Goal: Communication & Community: Answer question/provide support

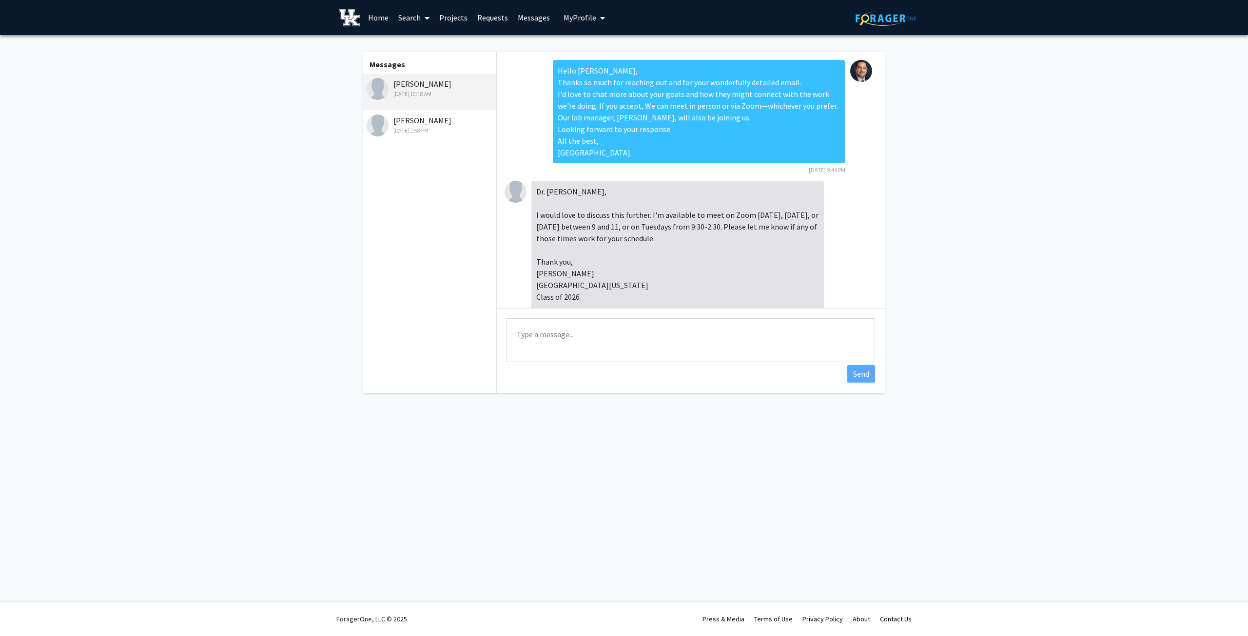
click at [742, 226] on div "Dr. [PERSON_NAME], I would love to discuss this further. I'm available to meet …" at bounding box center [678, 256] width 293 height 150
click at [616, 340] on textarea "Type a message" at bounding box center [691, 340] width 369 height 44
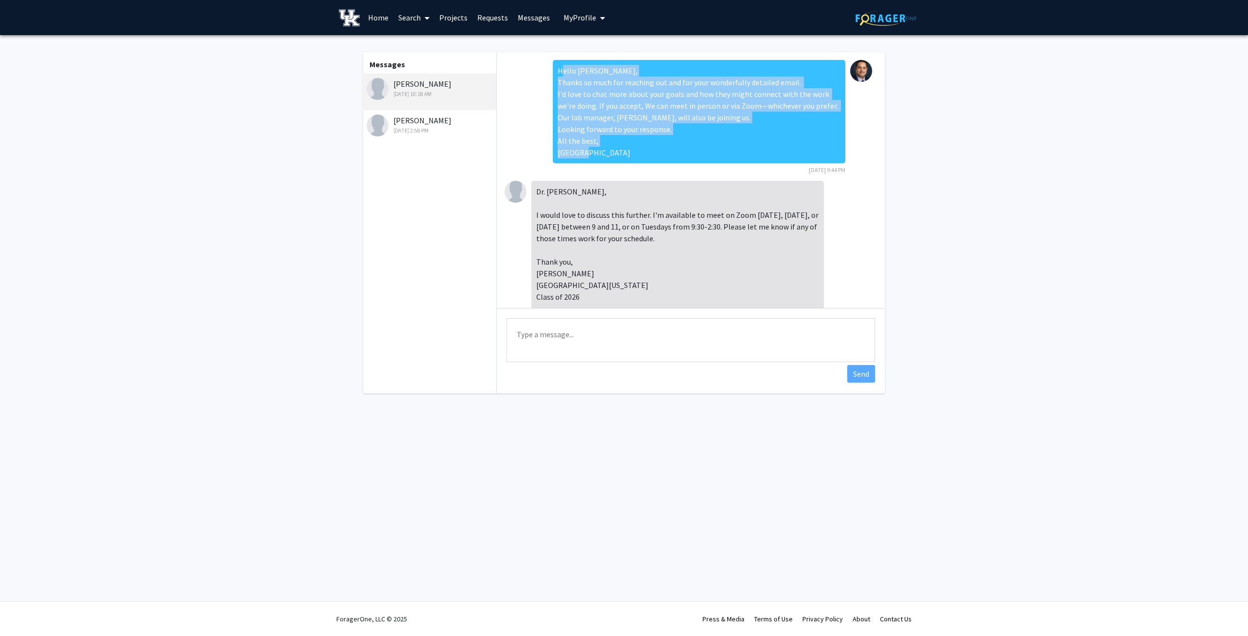
drag, startPoint x: 554, startPoint y: 70, endPoint x: 589, endPoint y: 149, distance: 85.8
click at [589, 149] on div "Hello [PERSON_NAME], Thanks so much for reaching out and for your wonderfully d…" at bounding box center [699, 111] width 293 height 103
copy div "Hello [PERSON_NAME], Thanks so much for reaching out and for your wonderfully d…"
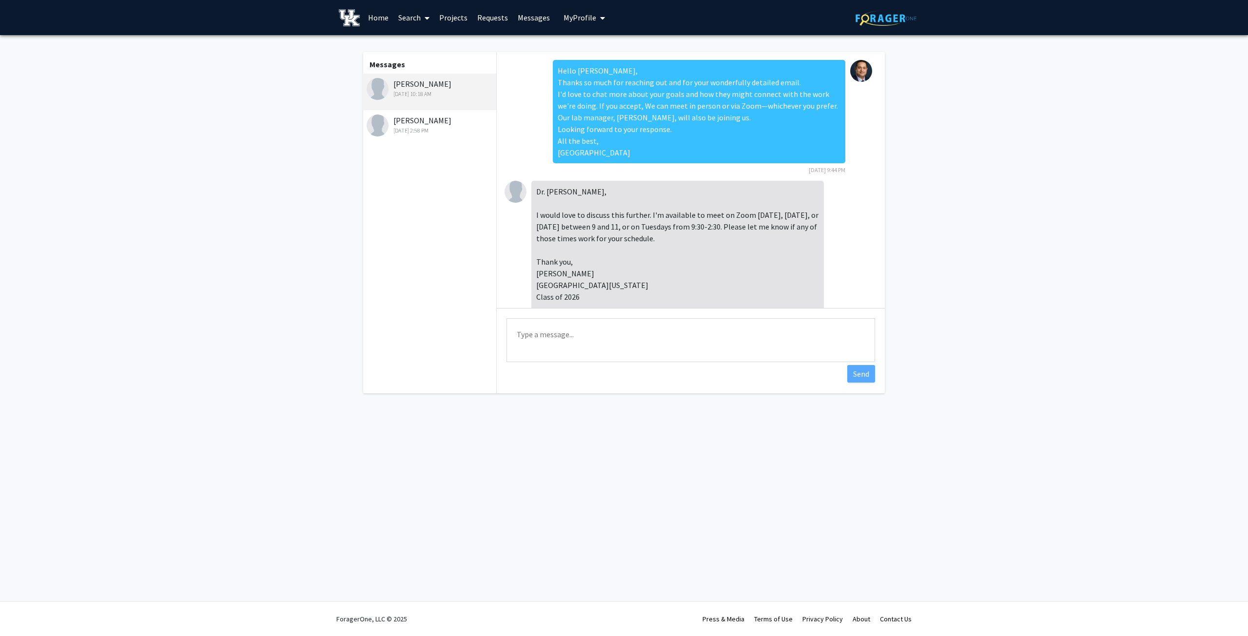
click at [528, 332] on textarea "Type a message" at bounding box center [691, 340] width 369 height 44
paste textarea "Hello [PERSON_NAME], Thanks so much for reaching out and for your wonderfully d…"
drag, startPoint x: 581, startPoint y: 346, endPoint x: 754, endPoint y: 348, distance: 172.6
click at [754, 348] on textarea "Hello [PERSON_NAME], Thanks so much for reaching out and for your wonderfully d…" at bounding box center [691, 340] width 369 height 44
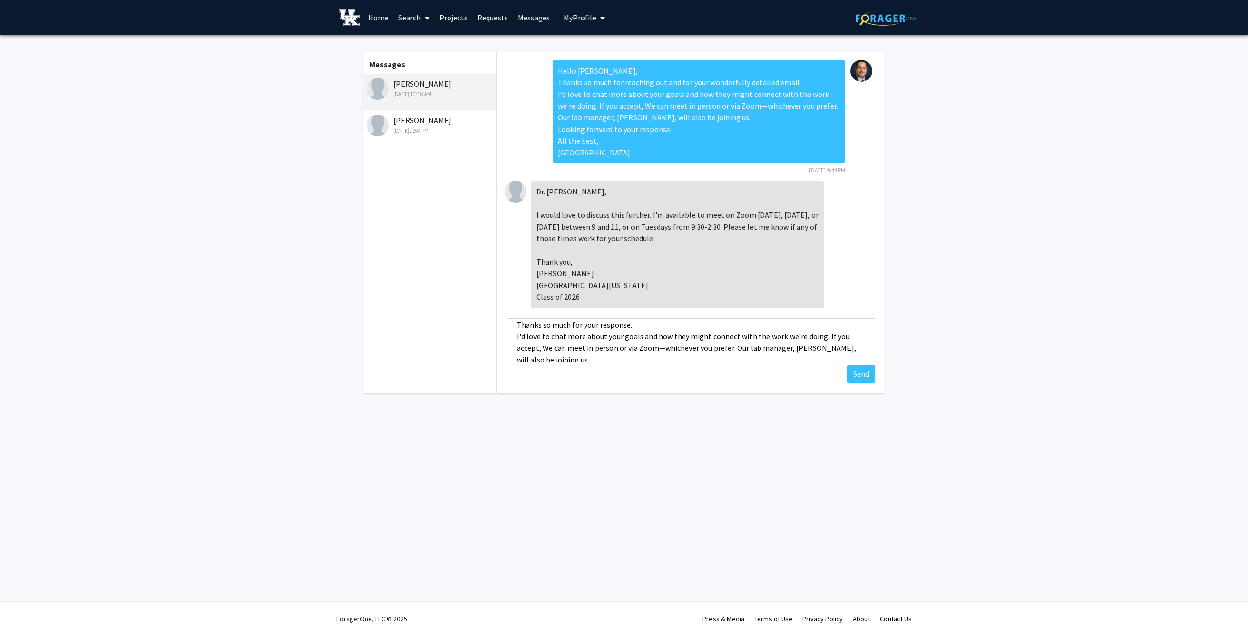
drag, startPoint x: 516, startPoint y: 336, endPoint x: 654, endPoint y: 347, distance: 139.0
click at [654, 347] on textarea "Hello [PERSON_NAME], Thanks so much for your response. I'd love to chat more ab…" at bounding box center [691, 340] width 369 height 44
click at [630, 350] on textarea "Hello [PERSON_NAME], Thanks so much for your response. I'd love to chat more ab…" at bounding box center [691, 340] width 369 height 44
drag, startPoint x: 588, startPoint y: 358, endPoint x: 516, endPoint y: 331, distance: 76.5
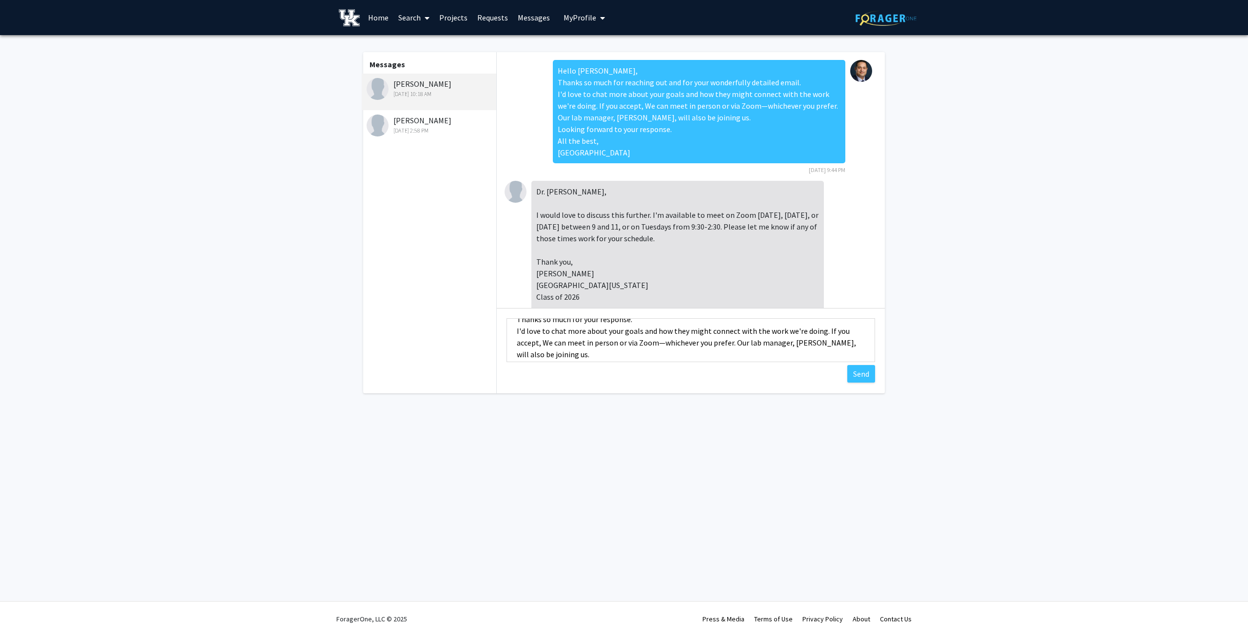
click at [516, 331] on textarea "Hello [PERSON_NAME], Thanks so much for your response. I'd love to chat more ab…" at bounding box center [691, 340] width 369 height 44
click at [679, 331] on textarea "Hello [PERSON_NAME], Thanks so much for your response. Let's plan to meet [DATE…" at bounding box center [691, 340] width 369 height 44
drag, startPoint x: 620, startPoint y: 355, endPoint x: 503, endPoint y: 336, distance: 119.1
click at [503, 336] on div "Type a message Hello [PERSON_NAME], Thanks so much for your response. Let's pla…" at bounding box center [691, 341] width 388 height 67
click at [632, 334] on textarea "Hello [PERSON_NAME], Thanks so much for your response. Let's plan to meet [DATE…" at bounding box center [691, 340] width 369 height 44
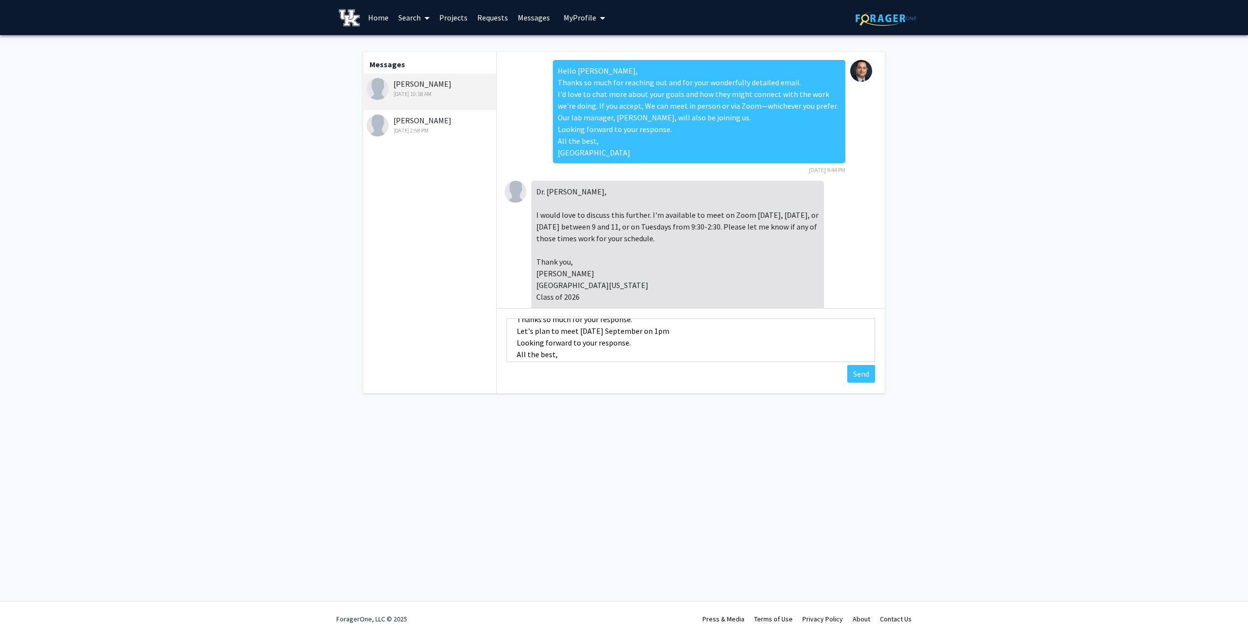
click at [651, 330] on textarea "Hello [PERSON_NAME], Thanks so much for your response. Let's plan to meet [DATE…" at bounding box center [691, 340] width 369 height 44
drag, startPoint x: 559, startPoint y: 352, endPoint x: 530, endPoint y: 349, distance: 29.4
click at [515, 319] on textarea "Hello [PERSON_NAME], Thanks so much for your response. Let's plan to meet [DATE…" at bounding box center [691, 340] width 369 height 44
click at [529, 343] on textarea "Hello [PERSON_NAME], Thanks so much for your response. Let's plan to meet [DATE…" at bounding box center [691, 340] width 369 height 44
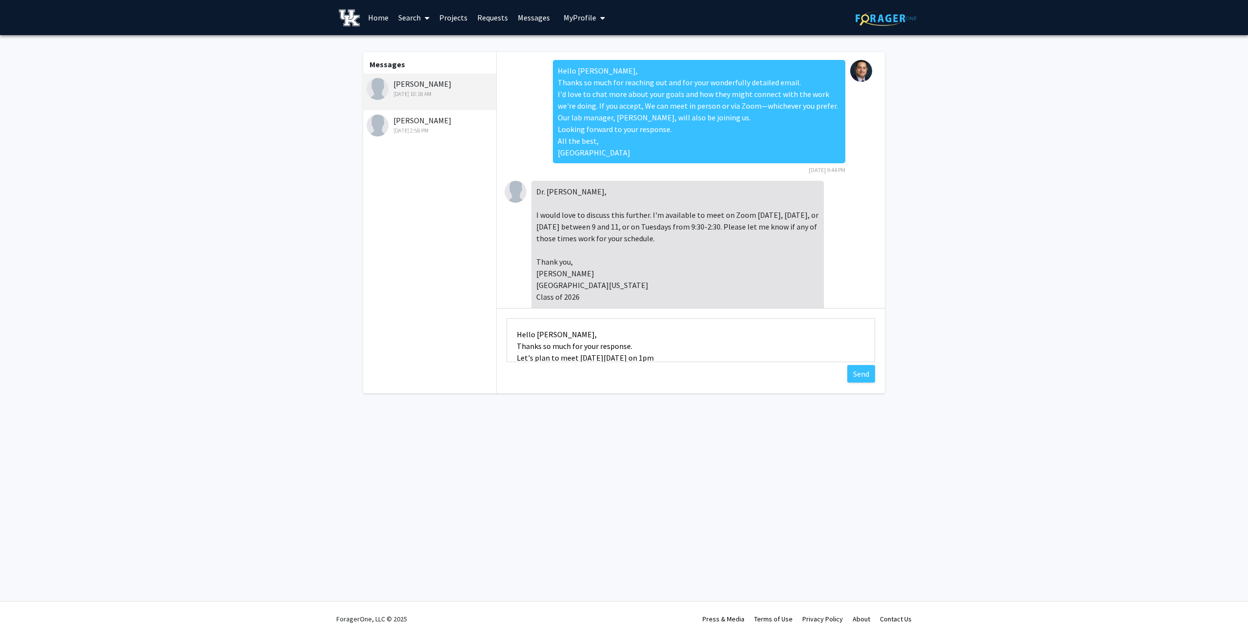
click at [522, 331] on textarea "Hello [PERSON_NAME], Thanks so much for your response. Let's plan to meet [DATE…" at bounding box center [691, 340] width 369 height 44
drag, startPoint x: 516, startPoint y: 335, endPoint x: 546, endPoint y: 353, distance: 35.2
click at [550, 365] on div "Type a message Hello [PERSON_NAME], Thanks so much for your response. Let's pla…" at bounding box center [691, 341] width 388 height 67
click at [537, 336] on textarea "Hello [PERSON_NAME], Thanks so much for your response. Let's plan to meet [DATE…" at bounding box center [691, 340] width 369 height 44
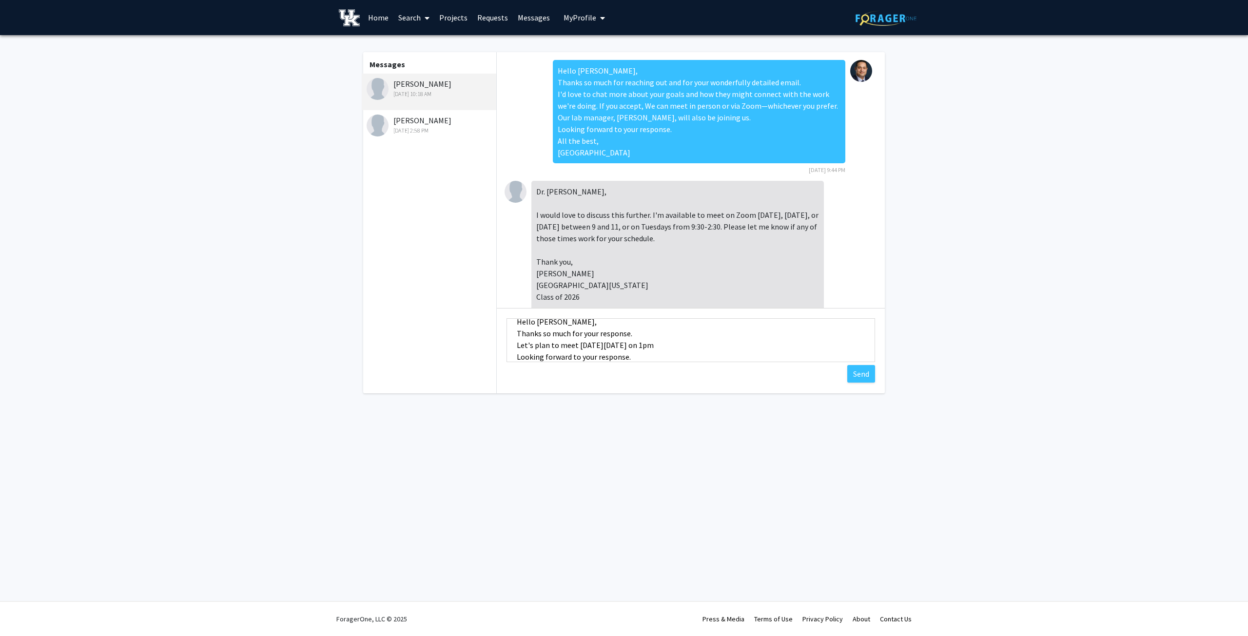
scroll to position [0, 0]
drag, startPoint x: 625, startPoint y: 322, endPoint x: 531, endPoint y: 336, distance: 95.1
click at [531, 336] on textarea "Hello [PERSON_NAME], Thanks so much for your response. Let's plan to meet [DATE…" at bounding box center [691, 340] width 369 height 44
click at [551, 347] on textarea "Hello [PERSON_NAME], Thanks so much for your response. Let's plan to meet [DATE…" at bounding box center [691, 340] width 369 height 44
click at [575, 356] on textarea "Hello [PERSON_NAME], Thanks so much for your response. Let's plan to meet [DATE…" at bounding box center [691, 340] width 369 height 44
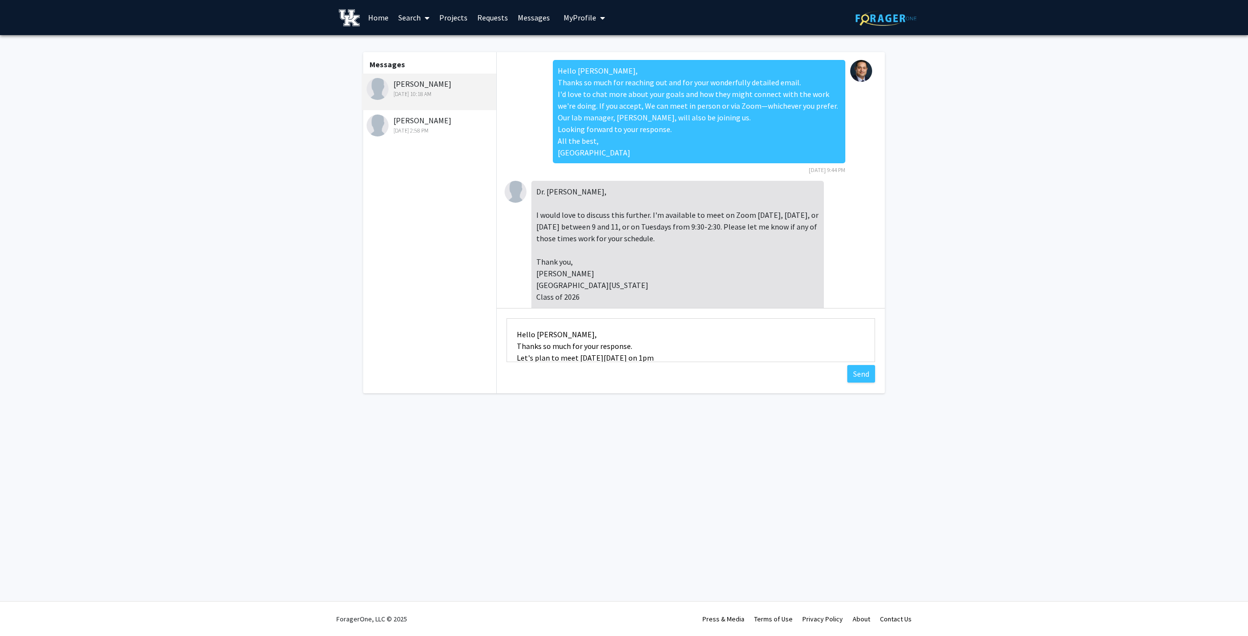
scroll to position [47, 0]
drag, startPoint x: 552, startPoint y: 334, endPoint x: 514, endPoint y: 334, distance: 37.5
click at [514, 334] on textarea "Hello [PERSON_NAME], Thanks so much for your response. Let's plan to meet [DATE…" at bounding box center [691, 340] width 369 height 44
drag, startPoint x: 625, startPoint y: 353, endPoint x: 561, endPoint y: 328, distance: 68.6
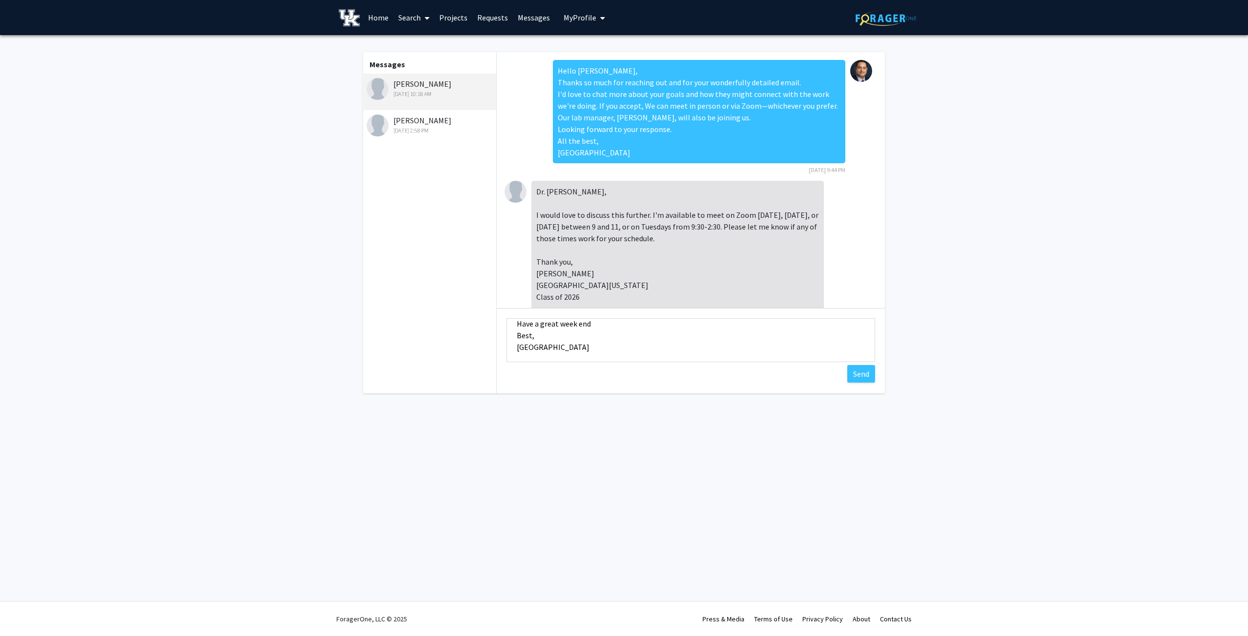
click at [561, 328] on textarea "Hello [PERSON_NAME], Thanks so much for your response. Let's plan to meet [DATE…" at bounding box center [691, 340] width 369 height 44
click at [628, 358] on textarea "Hello [PERSON_NAME], Thanks so much for your response. Let's plan to meet [DATE…" at bounding box center [691, 340] width 369 height 44
drag, startPoint x: 535, startPoint y: 342, endPoint x: 491, endPoint y: 290, distance: 68.5
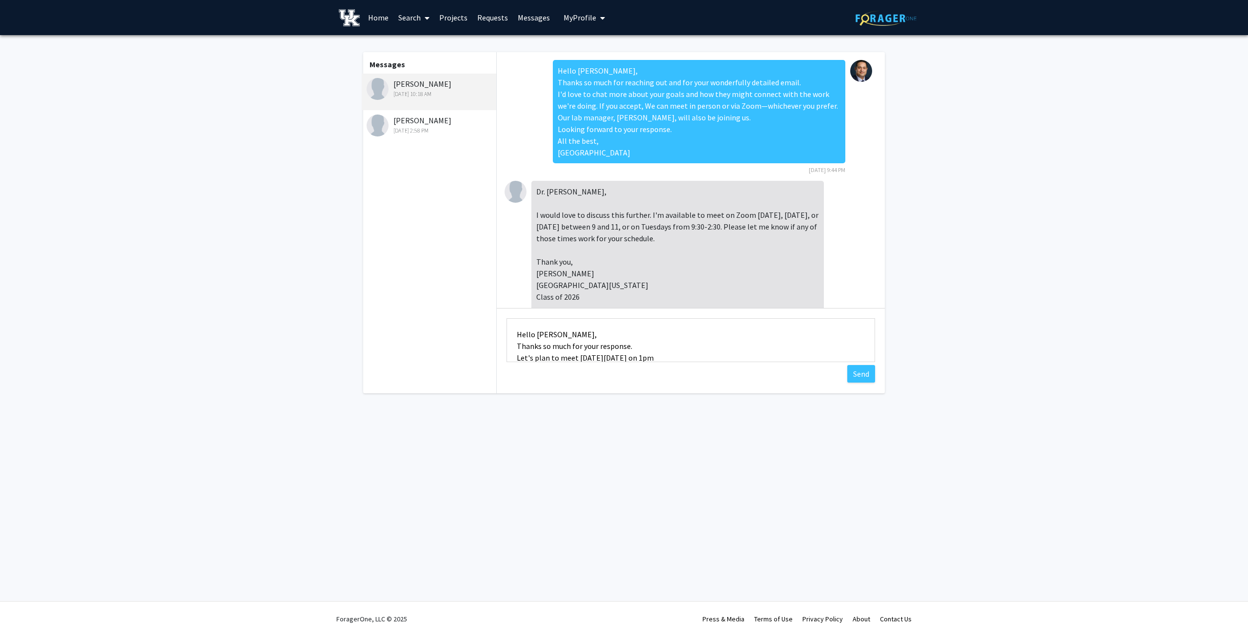
click at [491, 290] on div "Messages [PERSON_NAME] [DATE] 10:18 AM [PERSON_NAME] [DATE] 2:58 PM Hello [PERS…" at bounding box center [624, 222] width 539 height 341
drag, startPoint x: 588, startPoint y: 274, endPoint x: 535, endPoint y: 272, distance: 52.7
click at [535, 272] on div "Dr. [PERSON_NAME], I would love to discuss this further. I'm available to meet …" at bounding box center [678, 256] width 293 height 150
copy div "[PERSON_NAME]"
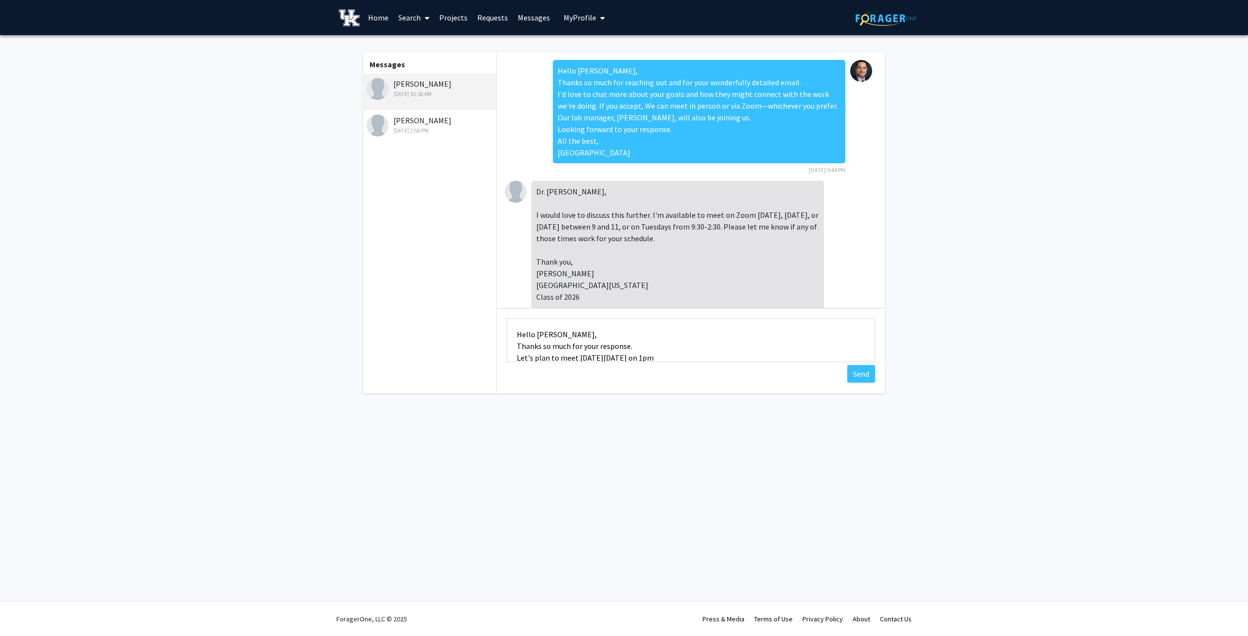
click at [584, 351] on textarea "Hello [PERSON_NAME], Thanks so much for your response. Let's plan to meet [DATE…" at bounding box center [691, 340] width 369 height 44
click at [558, 340] on textarea "Hello [PERSON_NAME], Thanks so much for your response. Let's plan to meet [DATE…" at bounding box center [691, 340] width 369 height 44
drag, startPoint x: 516, startPoint y: 335, endPoint x: 640, endPoint y: 356, distance: 125.2
click at [640, 356] on textarea "Hello [PERSON_NAME], Thanks so much for your response. Let's plan to meet [DATE…" at bounding box center [691, 340] width 369 height 44
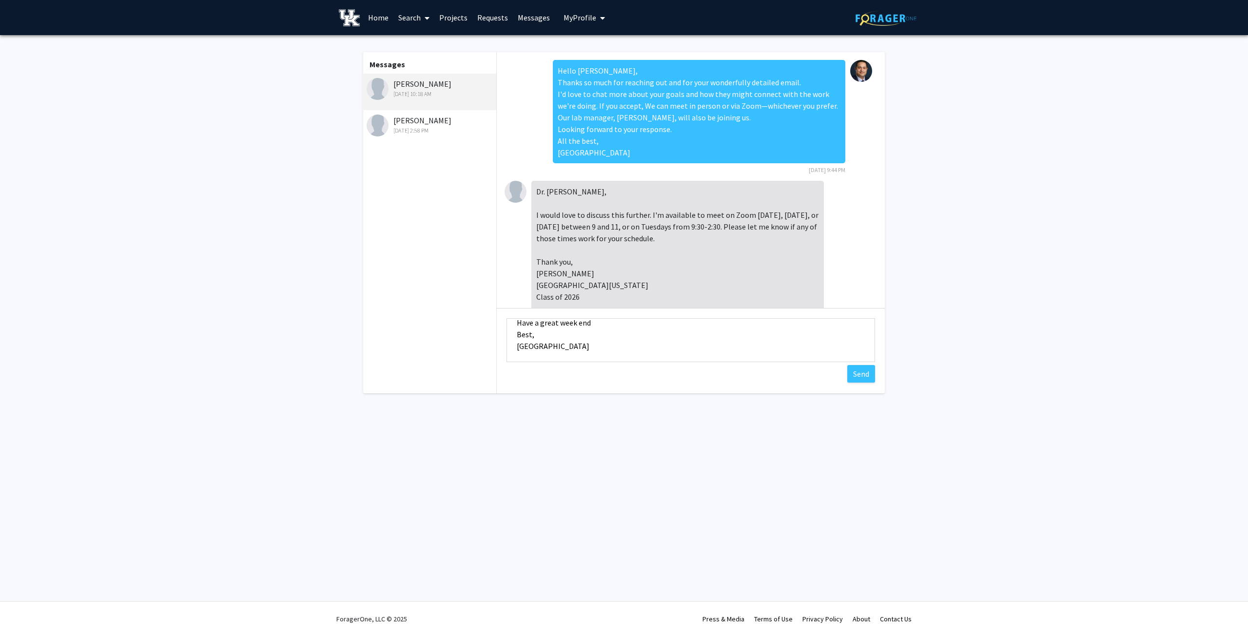
paste textarea "Thanks so much for your response. Let's plan to meet [DATE][DATE] 1pm ET. Pleas…"
drag, startPoint x: 583, startPoint y: 333, endPoint x: 515, endPoint y: 345, distance: 68.9
click at [515, 345] on textarea "Hello [PERSON_NAME], Thanks so much for your response. Let's plan to meet [DATE…" at bounding box center [691, 340] width 369 height 44
paste textarea "Hello [PERSON_NAME], Thanks so much for your response. Let's plan to meet [DATE…"
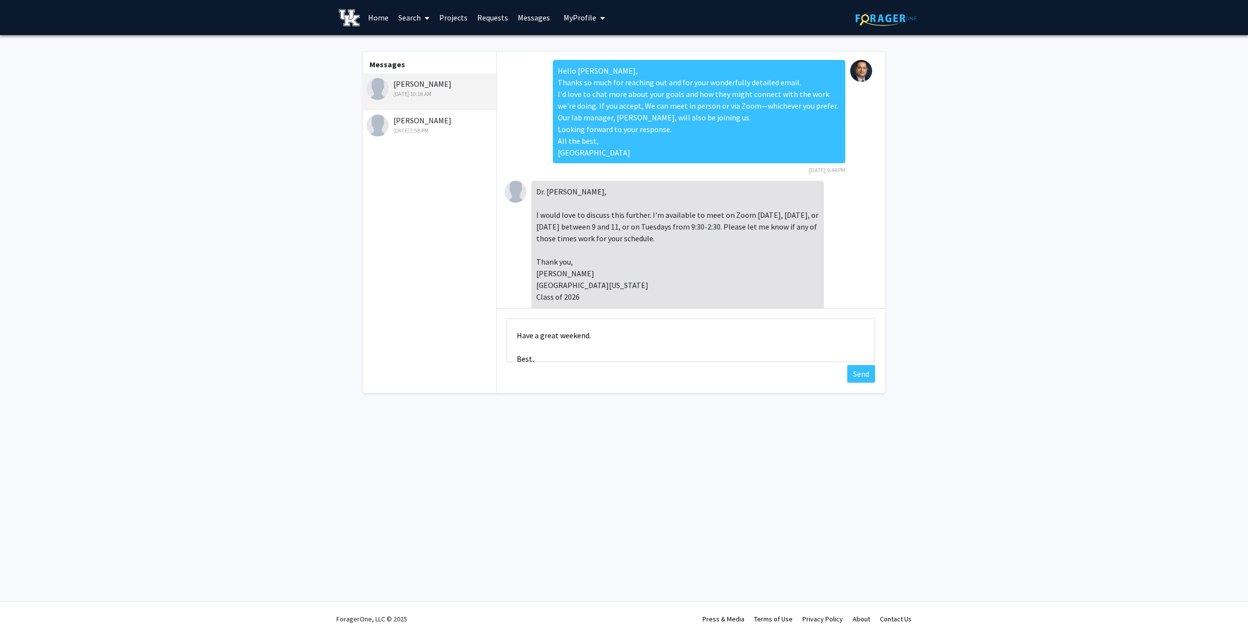
scroll to position [81, 0]
paste textarea "[EMAIL_ADDRESS][DOMAIN_NAME]"
click at [689, 327] on textarea "Hello [PERSON_NAME], Thanks so much for your response. Let's plan to meet [DATE…" at bounding box center [691, 340] width 369 height 44
click at [669, 326] on textarea "Hello [PERSON_NAME], Thanks so much for your response. Let's plan to meet [DATE…" at bounding box center [691, 340] width 369 height 44
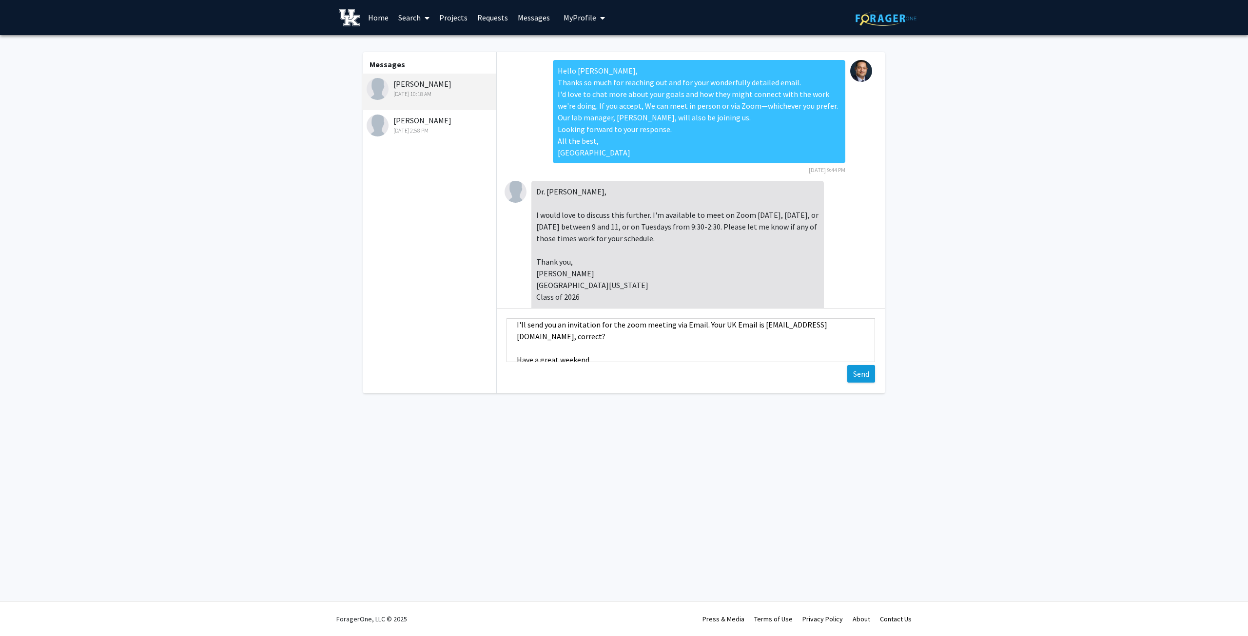
type textarea "Hello [PERSON_NAME], Thanks so much for your response. Let's plan to meet [DATE…"
click at [865, 372] on button "Send" at bounding box center [862, 374] width 28 height 18
